Goal: Navigation & Orientation: Find specific page/section

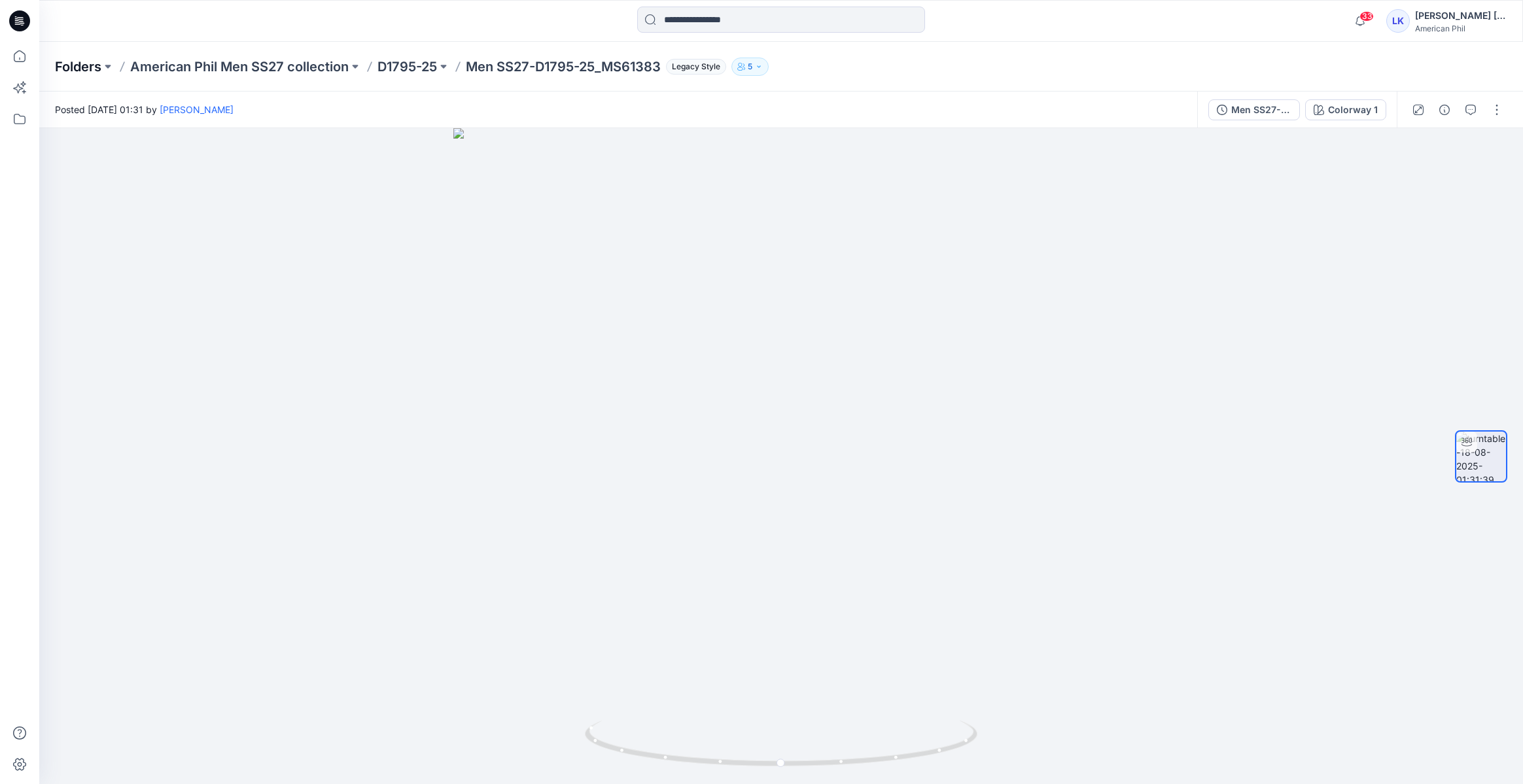
click at [79, 71] on p "Folders" at bounding box center [78, 66] width 47 height 18
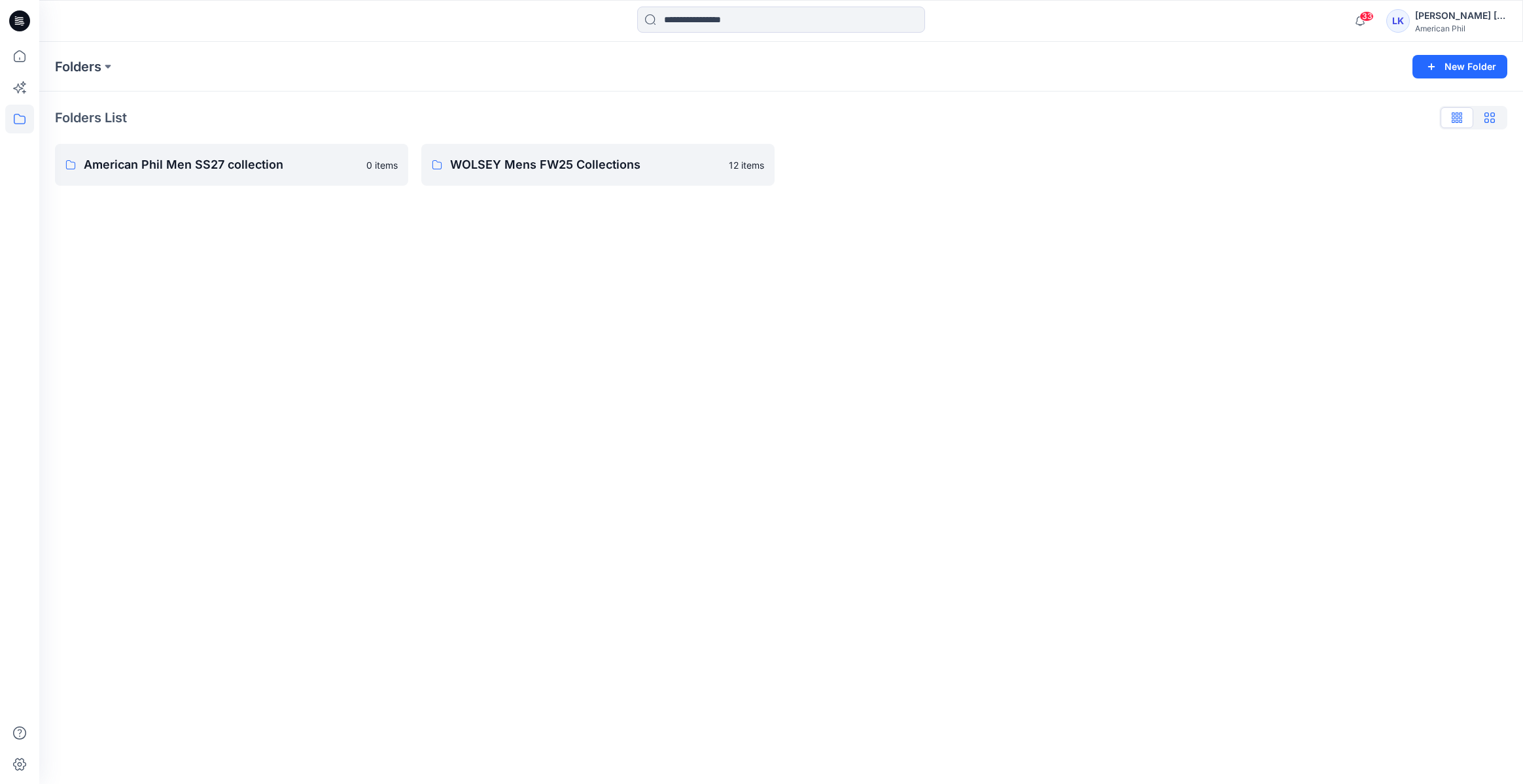
click at [1492, 116] on icon "button" at bounding box center [1489, 117] width 10 height 10
click at [101, 60] on p "Folders" at bounding box center [78, 66] width 47 height 18
click at [101, 67] on p "Folders" at bounding box center [78, 66] width 47 height 18
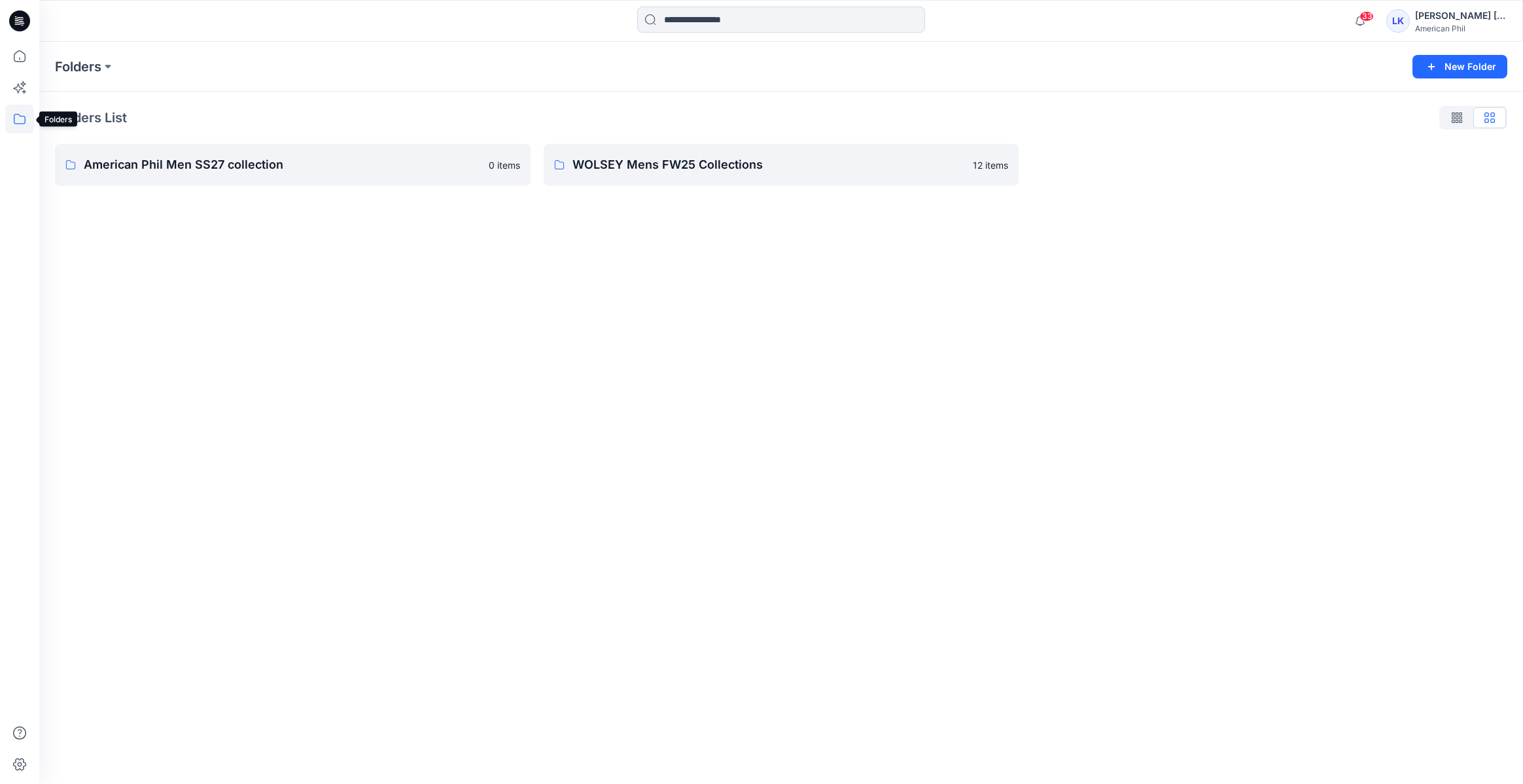
click at [15, 120] on icon at bounding box center [19, 119] width 28 height 28
click at [90, 128] on div at bounding box center [124, 128] width 149 height 26
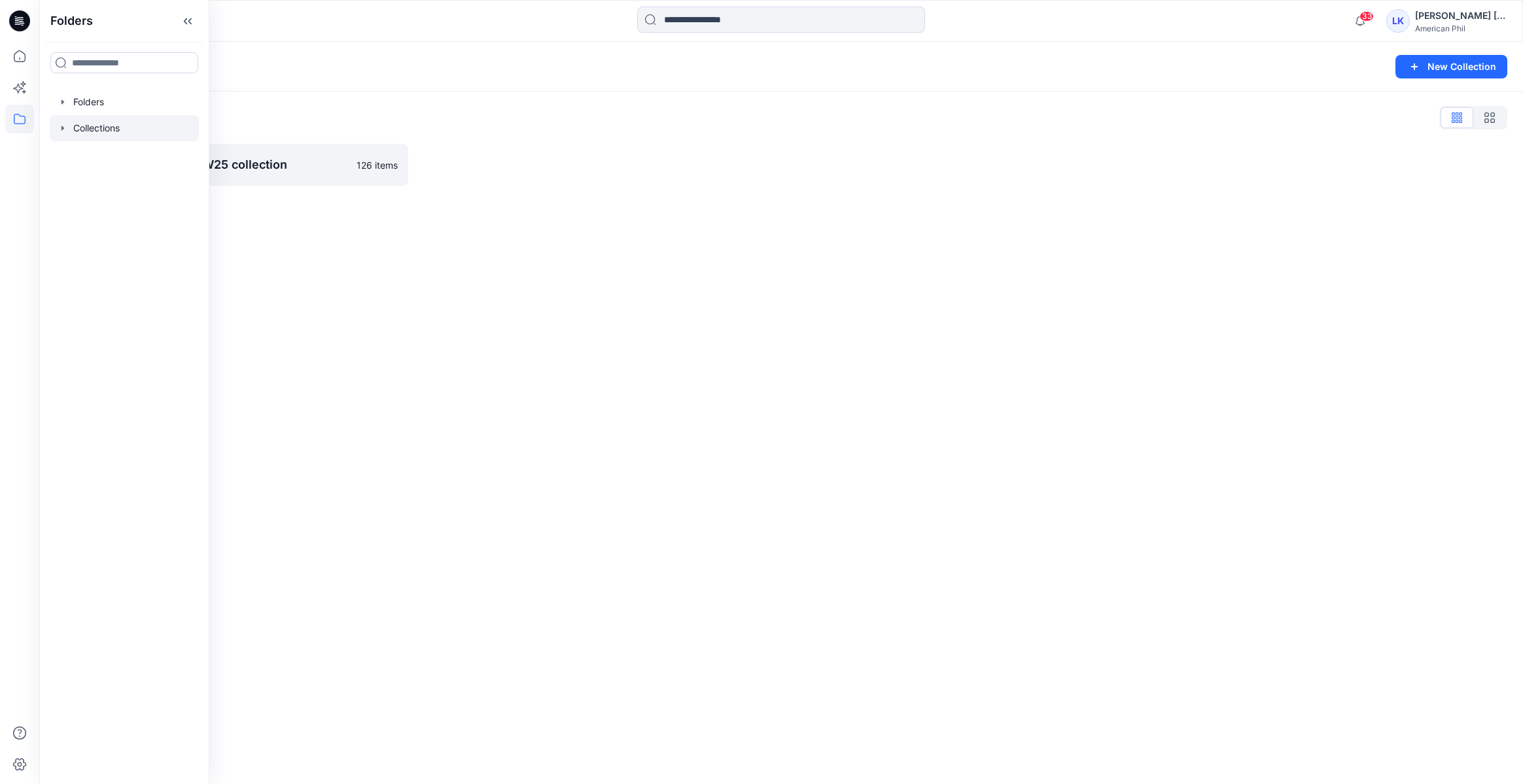
click at [295, 222] on div "Collections New Collection Collections List American Phil Men FW25 collection 1…" at bounding box center [781, 412] width 1484 height 742
click at [289, 168] on p "American Phil Men FW25 collection" at bounding box center [216, 165] width 265 height 18
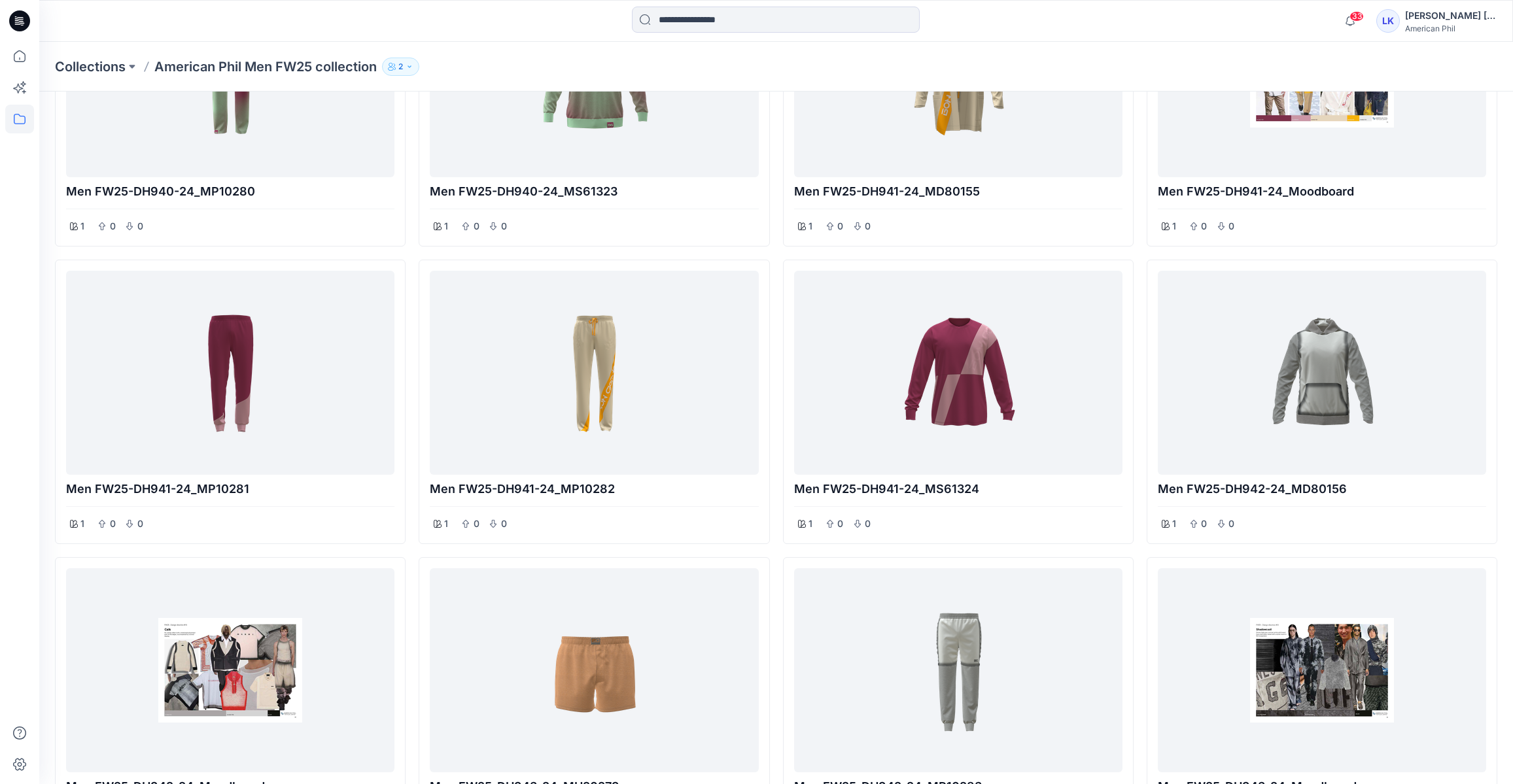
scroll to position [8561, 0]
